Goal: Task Accomplishment & Management: Use online tool/utility

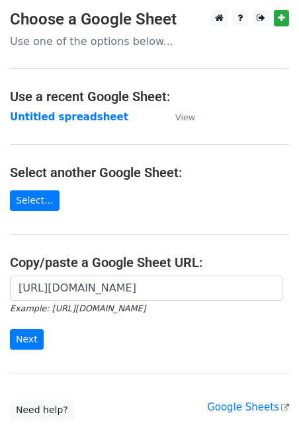
scroll to position [0, 287]
type input "[URL][DOMAIN_NAME]"
click at [15, 339] on input "Next" at bounding box center [27, 339] width 34 height 20
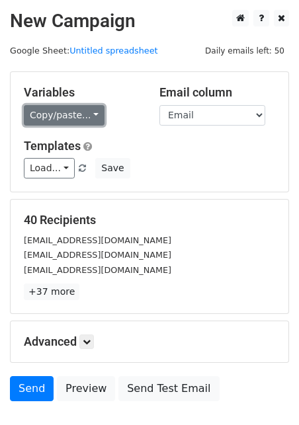
click at [69, 115] on link "Copy/paste..." at bounding box center [64, 115] width 81 height 20
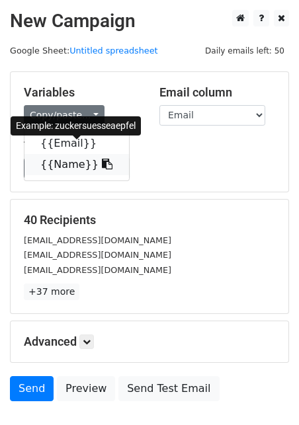
click at [65, 165] on link "{{Name}}" at bounding box center [76, 164] width 104 height 21
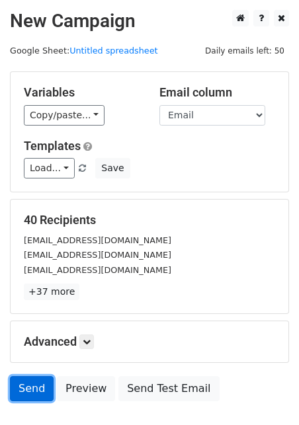
click at [37, 390] on link "Send" at bounding box center [32, 388] width 44 height 25
